Goal: Find specific page/section: Find specific page/section

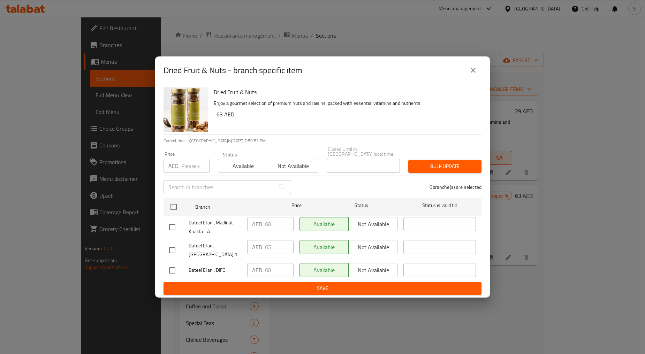
click at [478, 74] on button "close" at bounding box center [473, 70] width 17 height 17
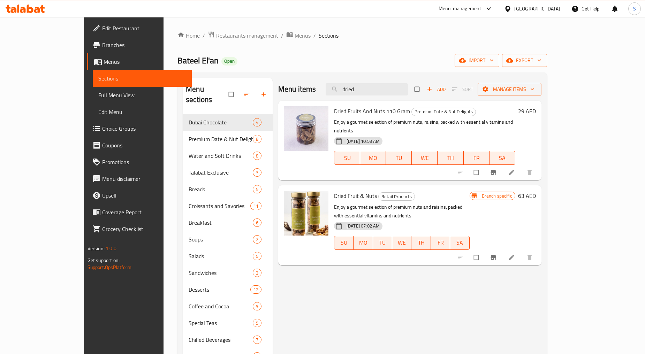
click at [196, 40] on div "Home / Restaurants management / Menus / Sections Bateel El'an Open import expor…" at bounding box center [361, 260] width 369 height 459
click at [216, 37] on span "Restaurants management" at bounding box center [247, 35] width 62 height 8
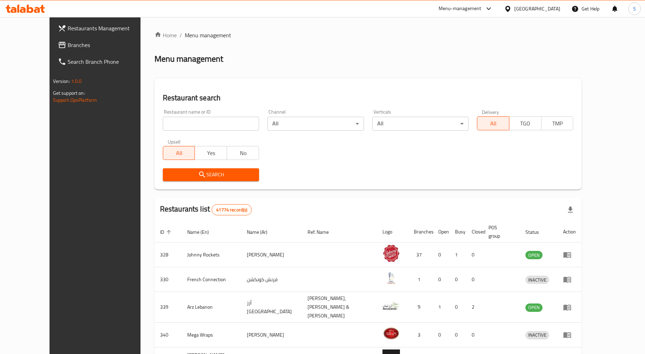
click at [529, 10] on div "[GEOGRAPHIC_DATA]" at bounding box center [537, 9] width 46 height 8
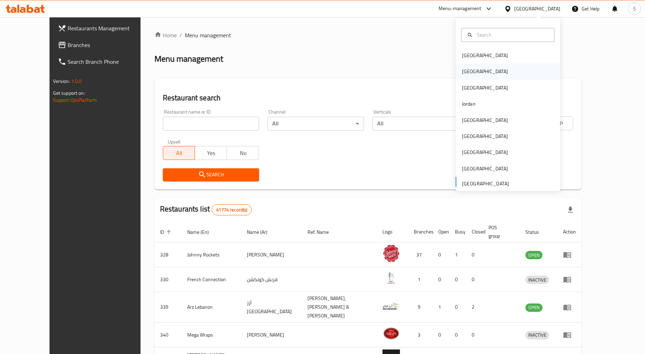
click at [467, 73] on div "[GEOGRAPHIC_DATA]" at bounding box center [485, 72] width 46 height 8
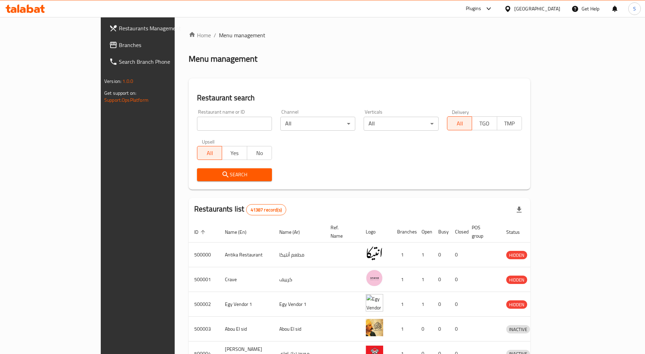
click at [197, 127] on input "search" at bounding box center [234, 124] width 75 height 14
paste input "502253"
type input "502253"
click button "Search" at bounding box center [234, 174] width 75 height 13
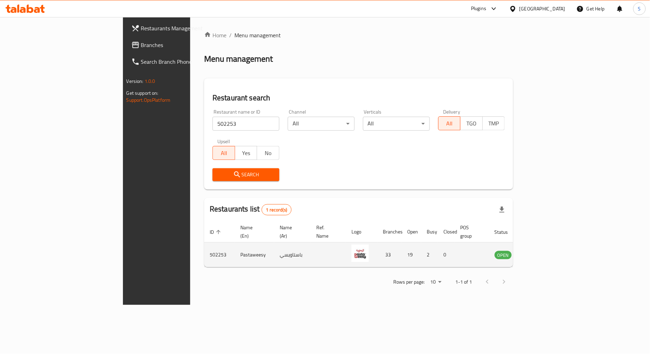
click at [539, 254] on icon "enhanced table" at bounding box center [537, 255] width 2 height 3
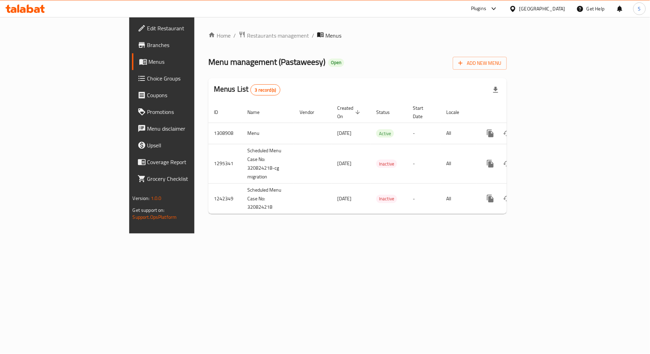
click at [147, 47] on span "Branches" at bounding box center [189, 45] width 85 height 8
